Goal: Task Accomplishment & Management: Manage account settings

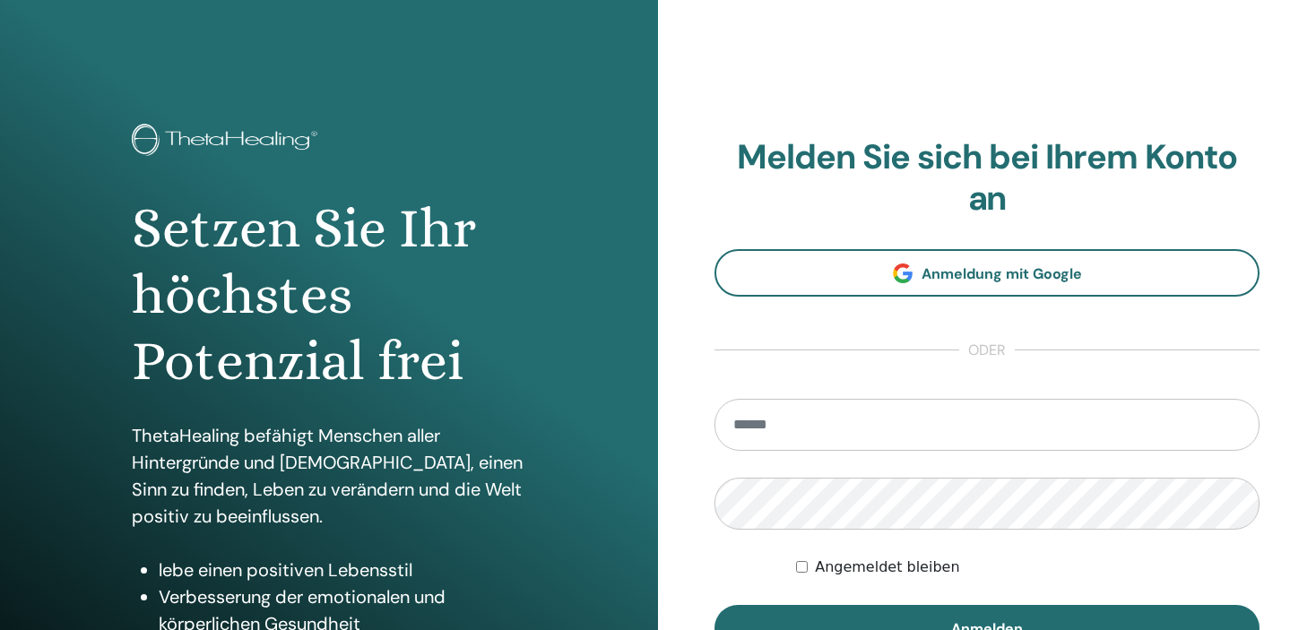
drag, startPoint x: 854, startPoint y: 442, endPoint x: 853, endPoint y: 430, distance: 11.7
click at [853, 437] on input "email" at bounding box center [986, 425] width 545 height 52
type input "**********"
click at [861, 475] on form "**********" at bounding box center [986, 525] width 545 height 253
click at [714, 605] on button "Anmelden" at bounding box center [986, 628] width 545 height 47
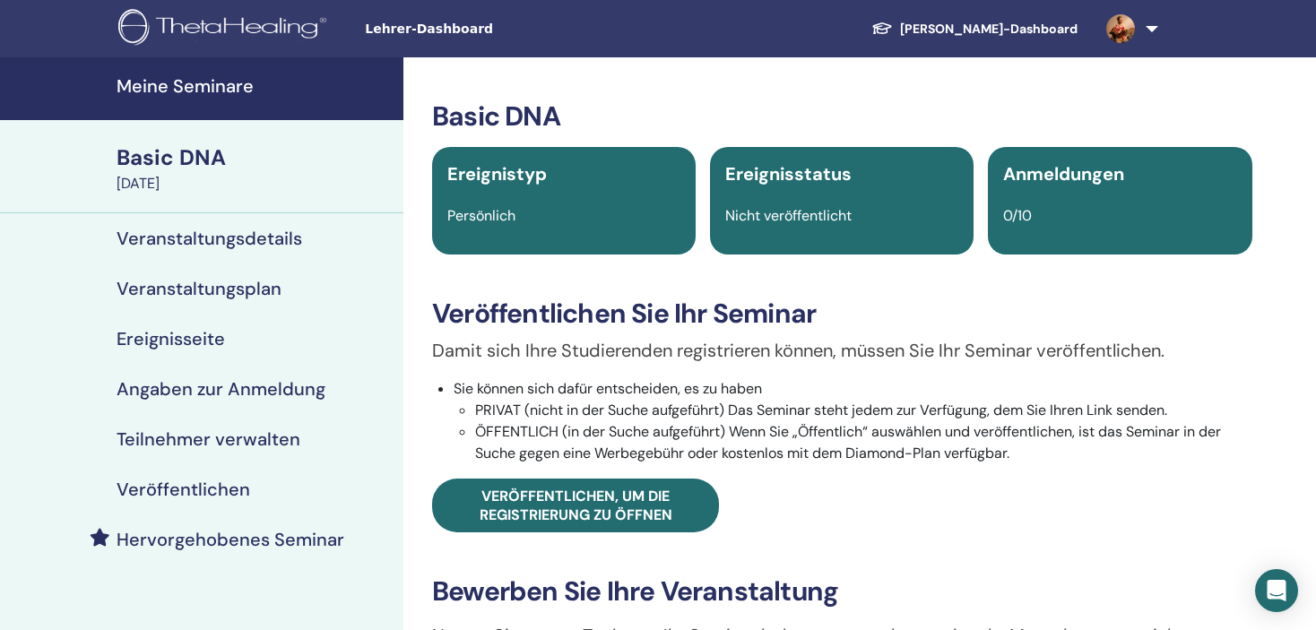
click at [177, 75] on h4 "Meine Seminare" at bounding box center [255, 86] width 276 height 22
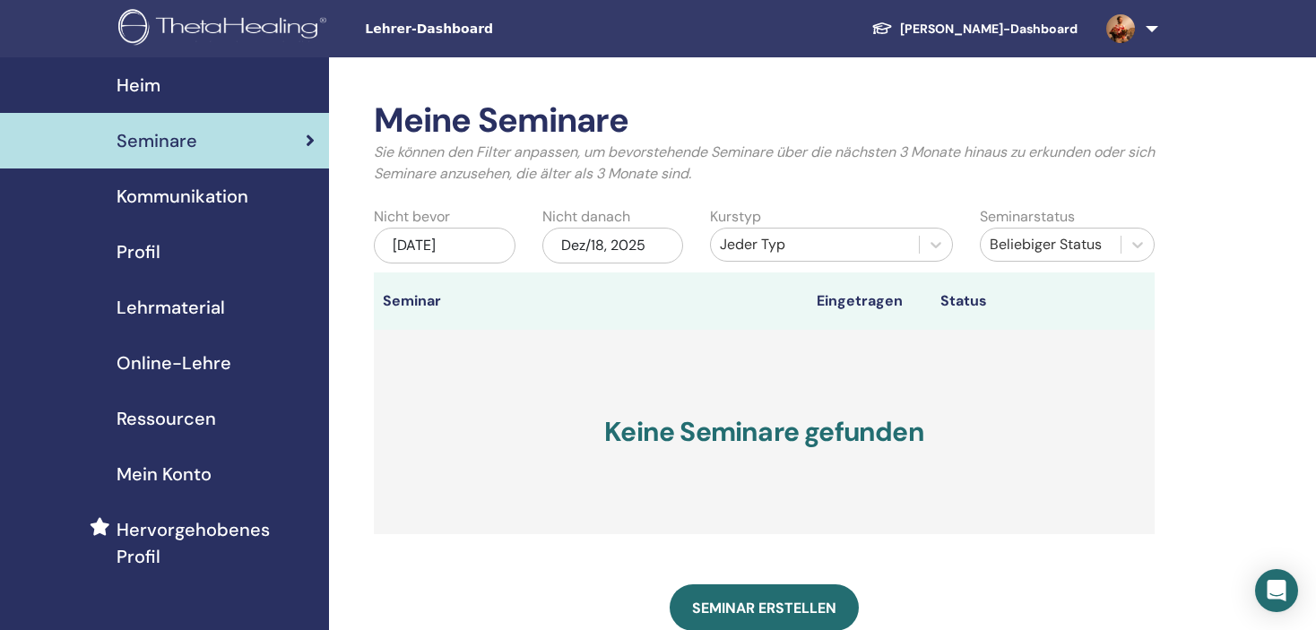
click at [609, 249] on div "Dez/18, 2025" at bounding box center [613, 246] width 142 height 36
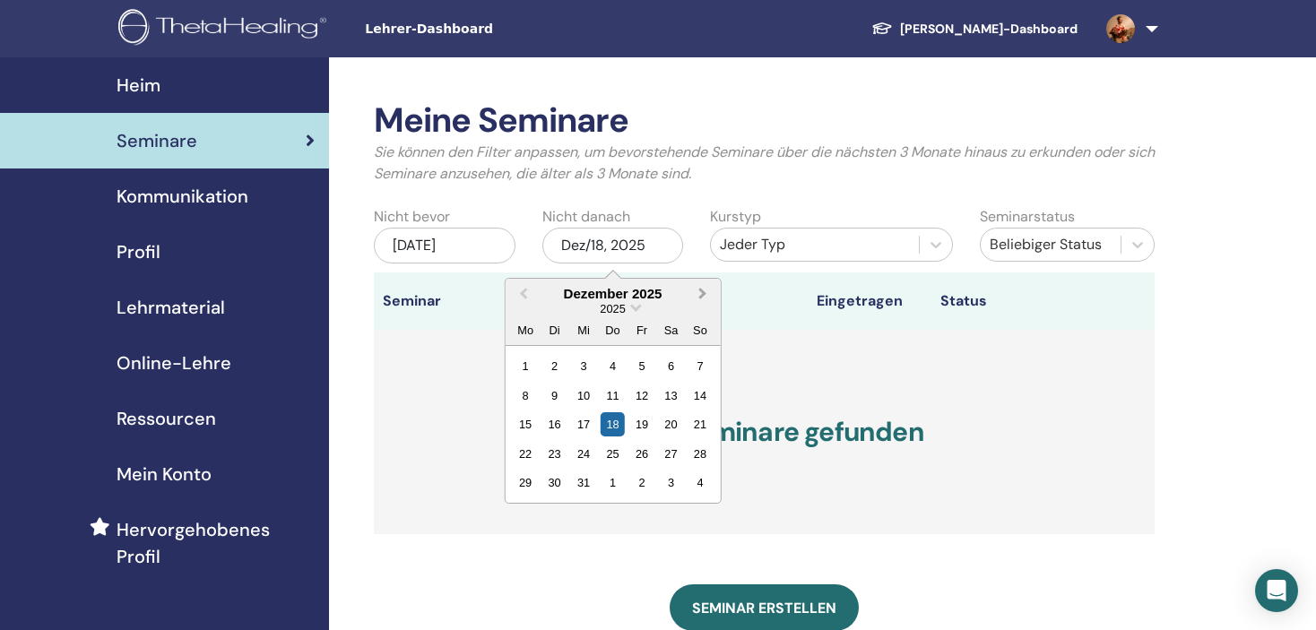
click at [703, 293] on span "Next Month" at bounding box center [703, 293] width 0 height 19
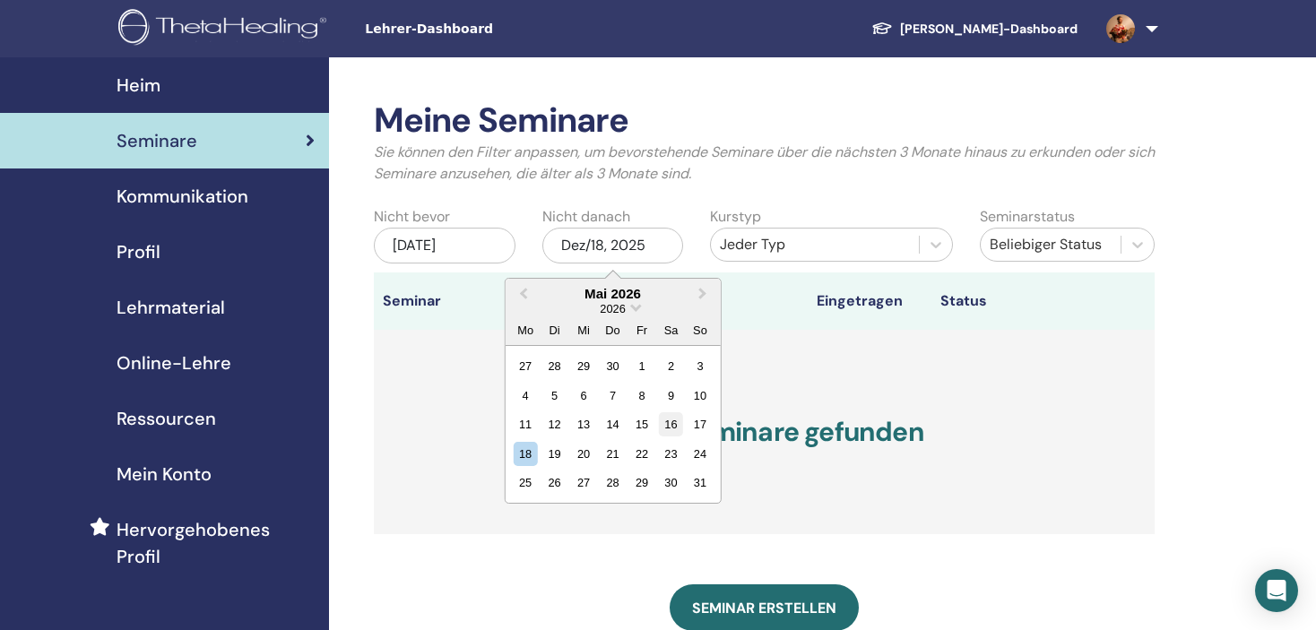
click at [678, 419] on div "16" at bounding box center [671, 424] width 24 height 24
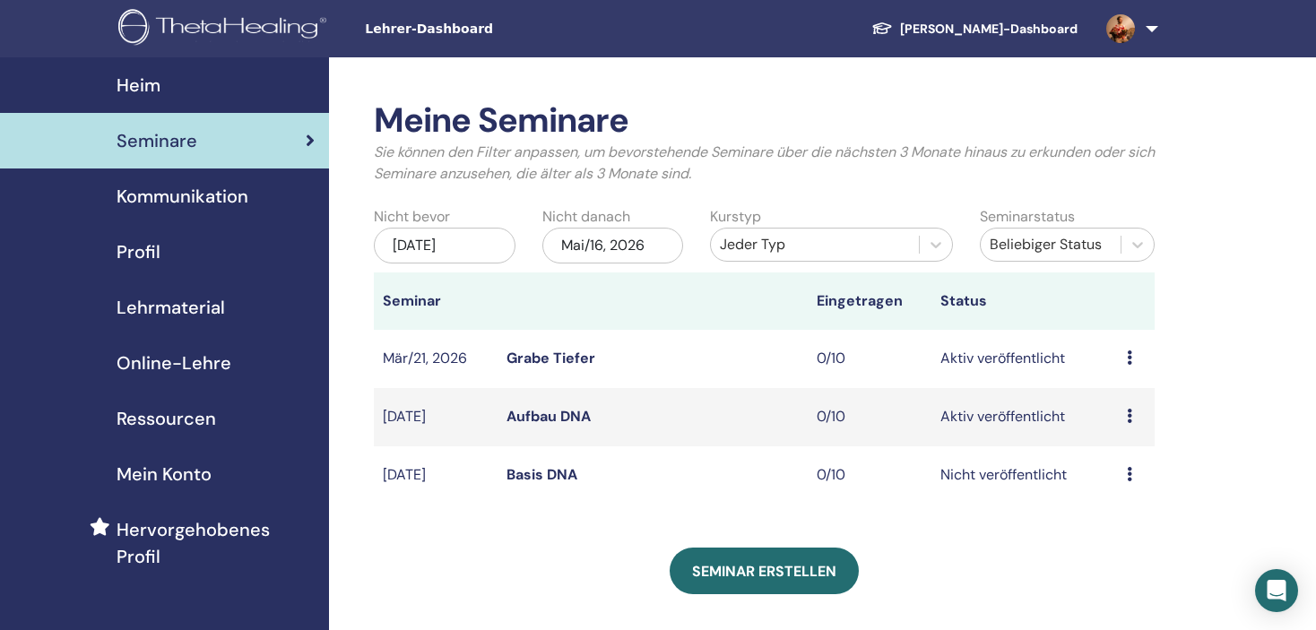
click at [1127, 472] on icon at bounding box center [1129, 474] width 5 height 14
click at [1124, 480] on link "Vorschau" at bounding box center [1114, 486] width 62 height 19
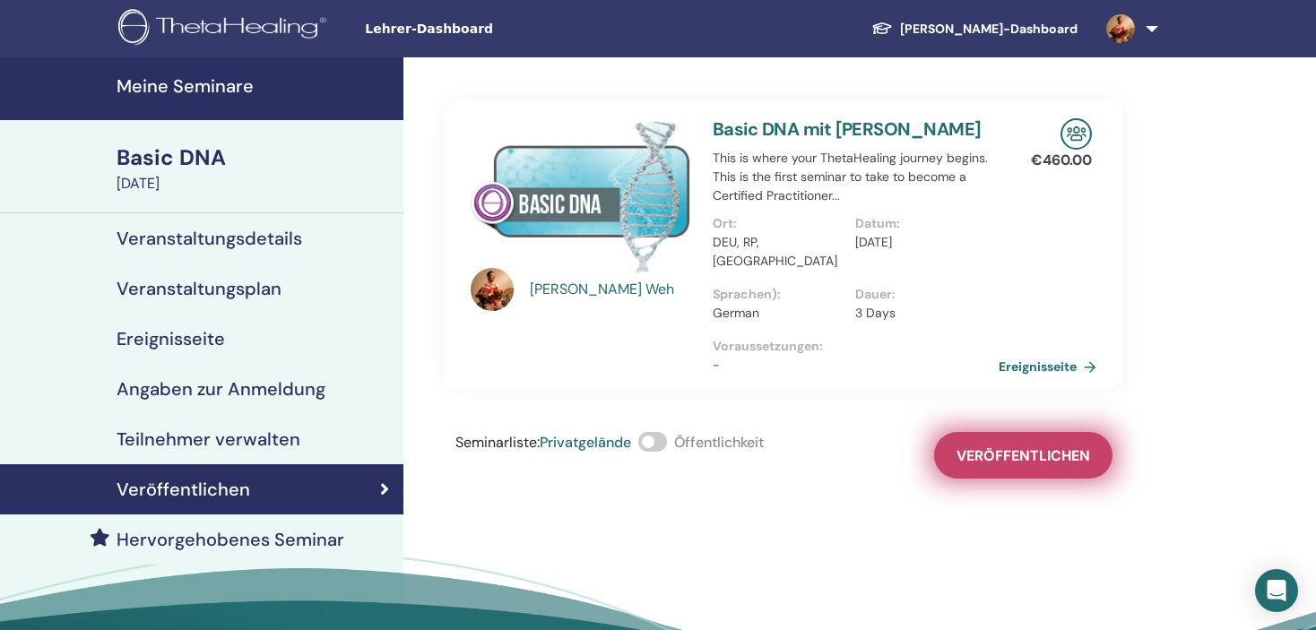
click at [1028, 446] on span "Veröffentlichen" at bounding box center [1023, 455] width 134 height 19
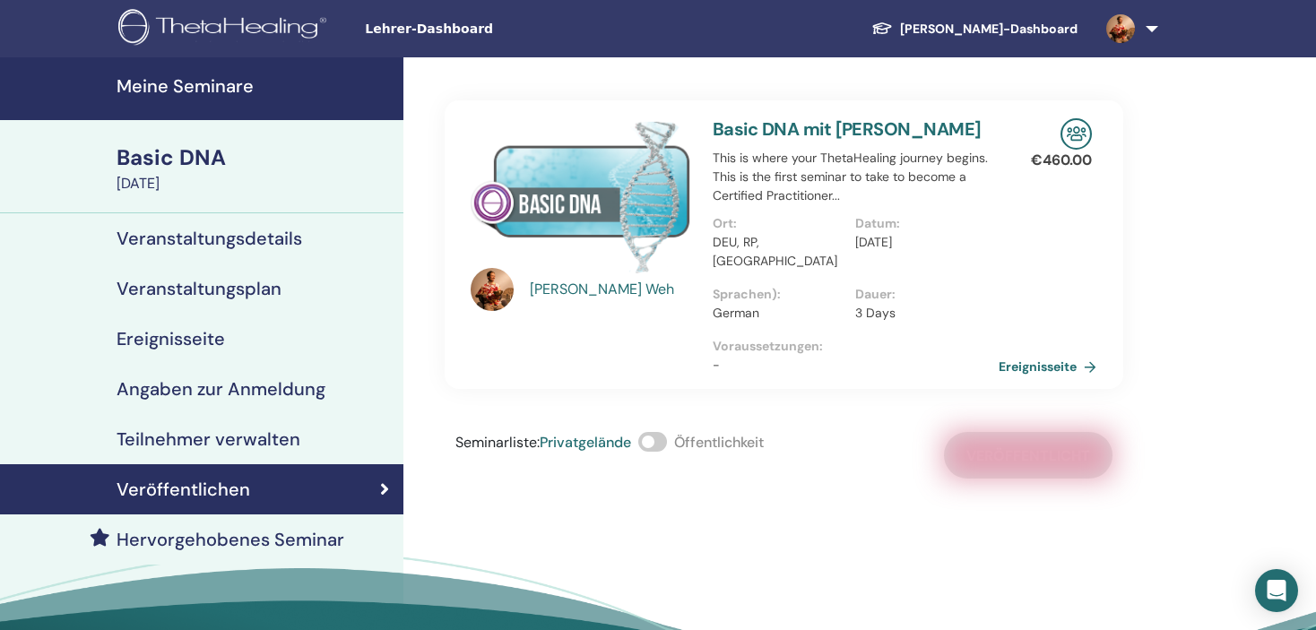
click at [666, 432] on span at bounding box center [652, 442] width 29 height 20
click at [184, 79] on h4 "Meine Seminare" at bounding box center [255, 86] width 276 height 22
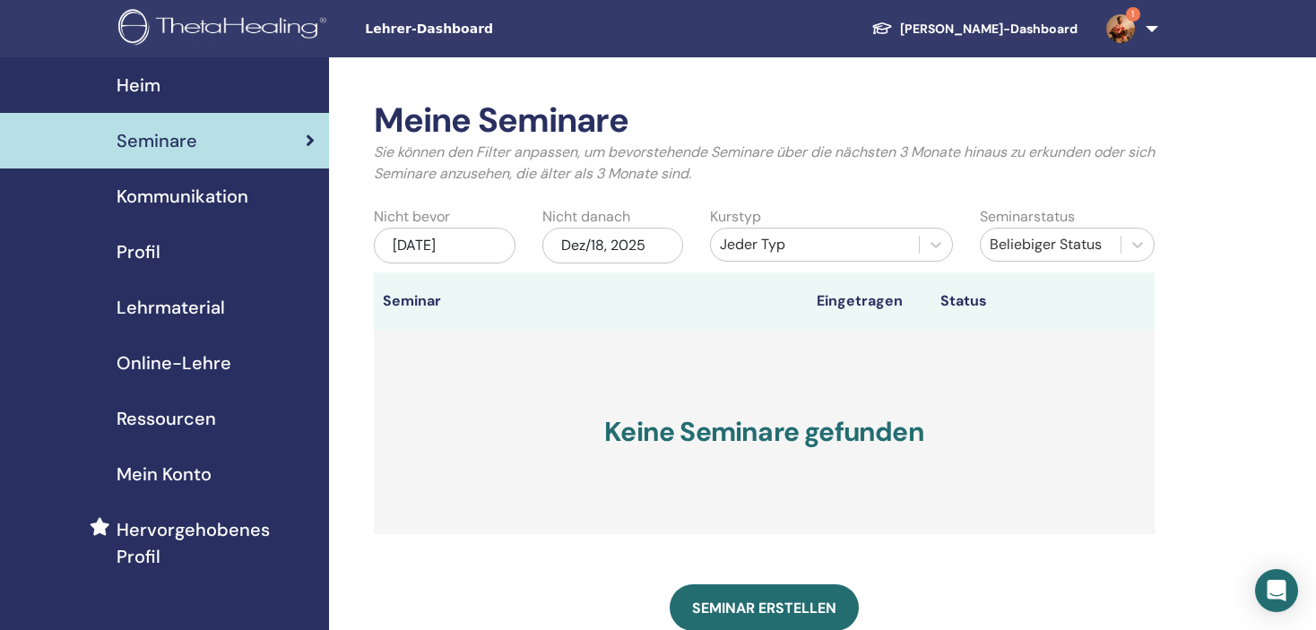
click at [619, 233] on div "Dez/18, 2025" at bounding box center [613, 246] width 142 height 36
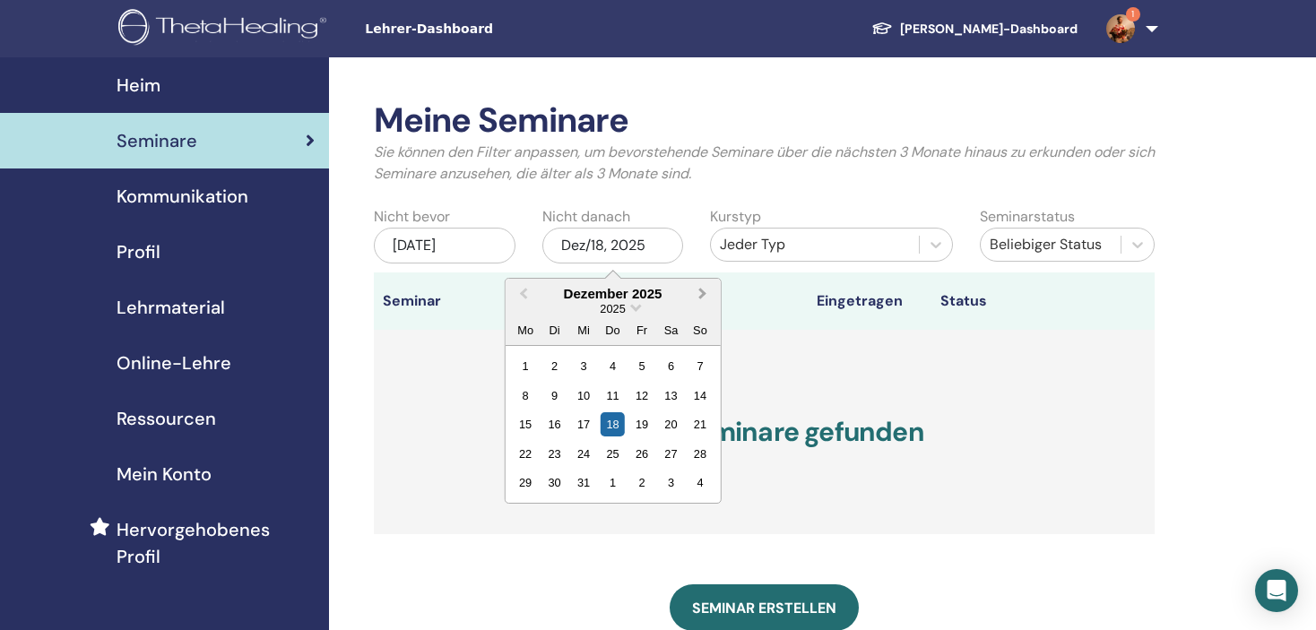
click at [705, 290] on button "Next Month" at bounding box center [704, 295] width 29 height 29
click at [684, 411] on div "13 14 15 16 17 18 19" at bounding box center [612, 424] width 203 height 29
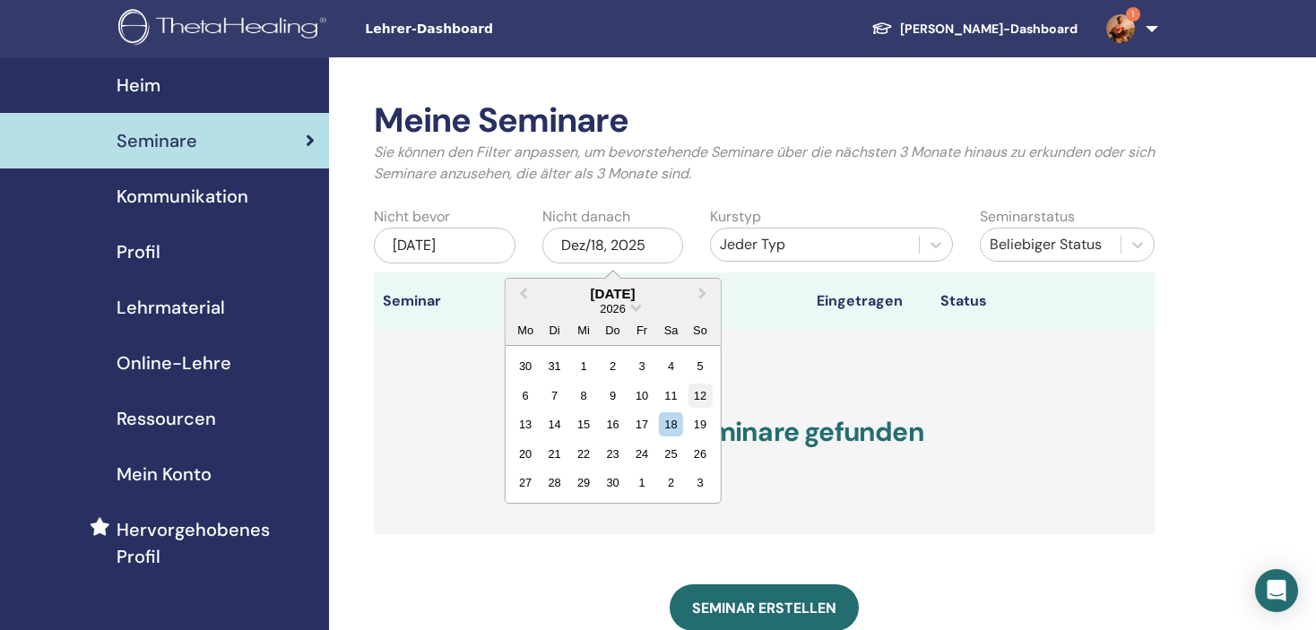
click at [701, 389] on div "12" at bounding box center [699, 396] width 24 height 24
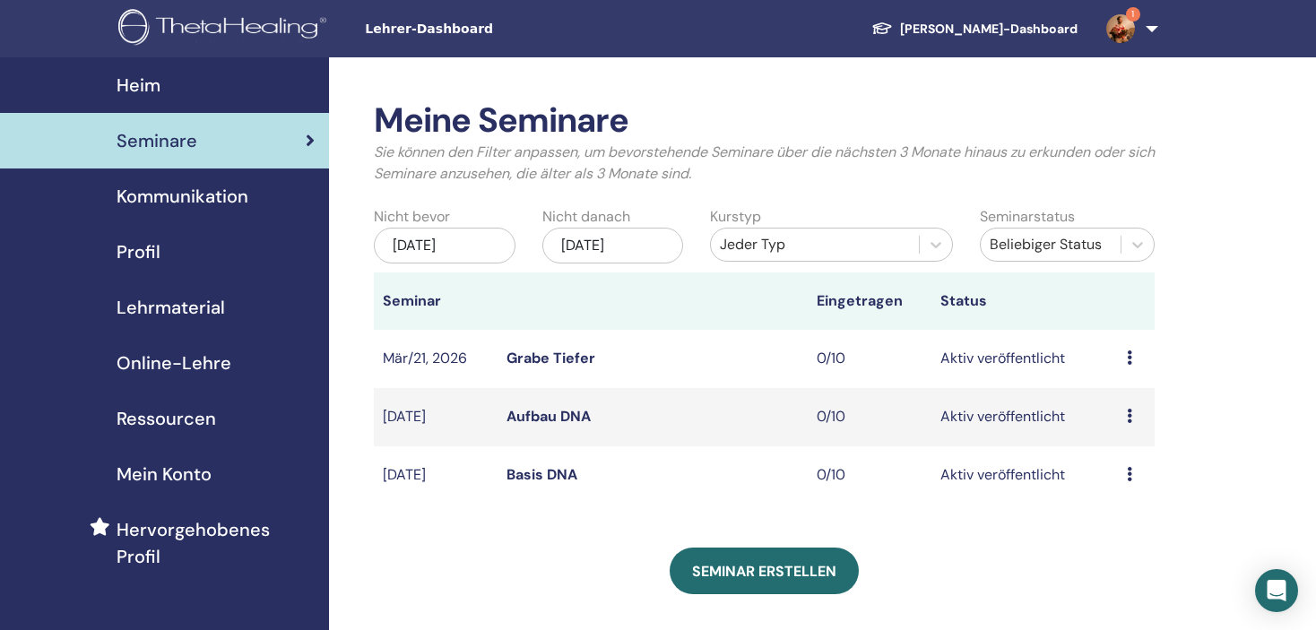
click at [555, 418] on link "Aufbau DNA" at bounding box center [548, 416] width 84 height 19
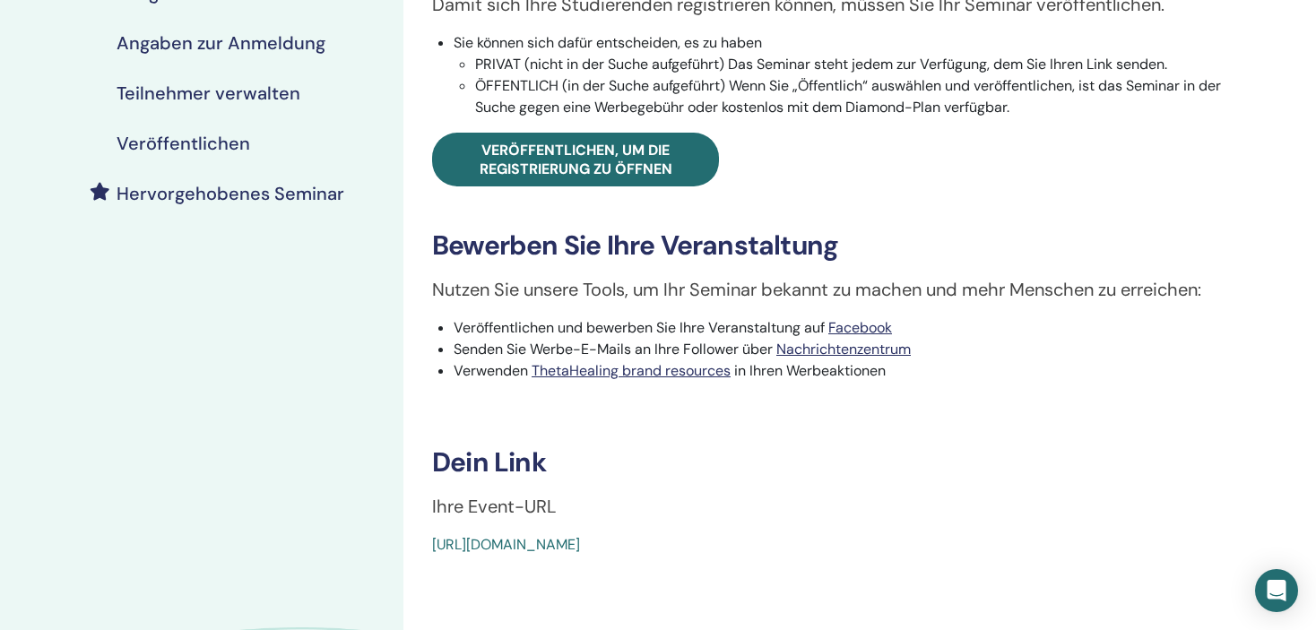
scroll to position [448, 0]
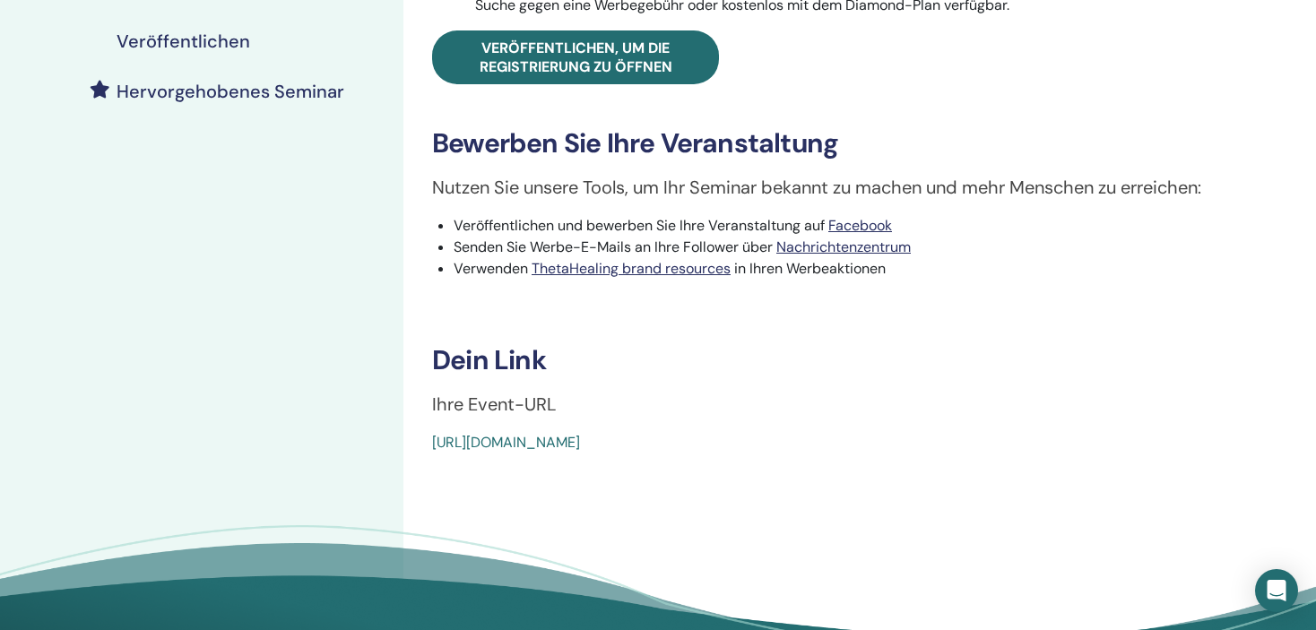
drag, startPoint x: 829, startPoint y: 437, endPoint x: 431, endPoint y: 443, distance: 398.0
click at [432, 443] on div "[URL][DOMAIN_NAME]" at bounding box center [773, 443] width 683 height 22
copy link "[URL][DOMAIN_NAME]"
